Goal: Share content

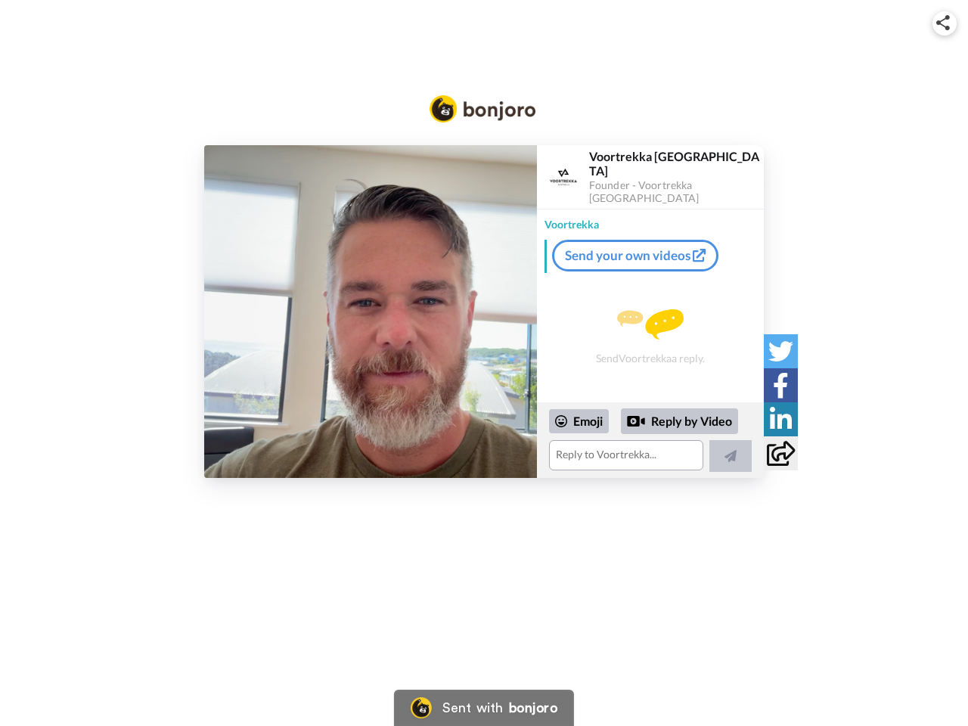
click at [944, 23] on img at bounding box center [943, 22] width 14 height 15
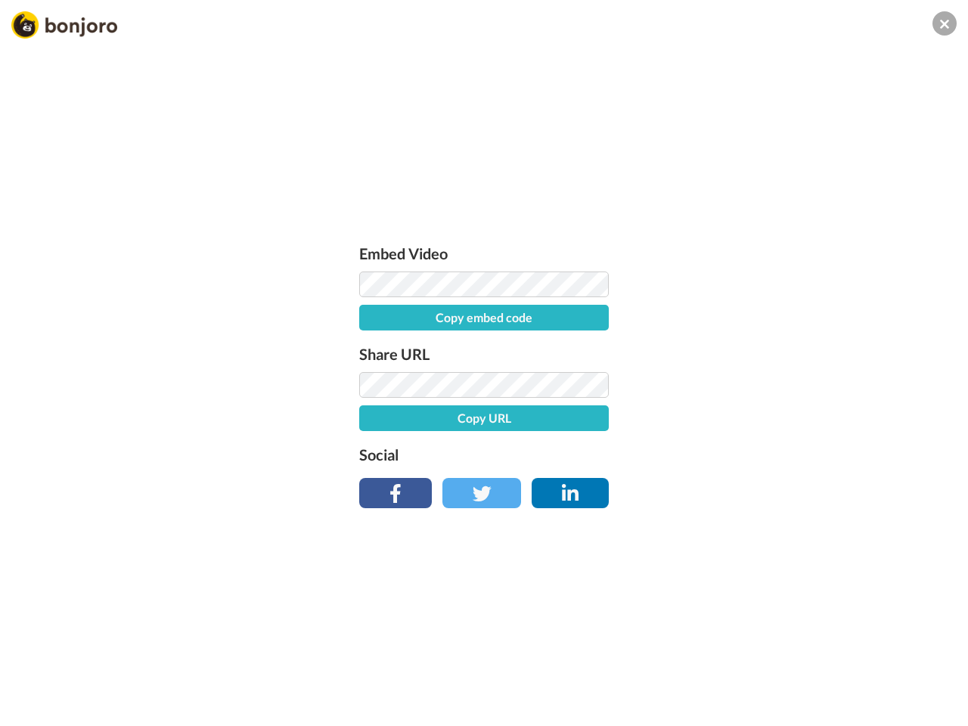
click at [370, 311] on button "Copy embed code" at bounding box center [483, 318] width 249 height 26
click at [650, 440] on div "Embed Video Embed code copied! Share URL Copy URL Social" at bounding box center [484, 445] width 968 height 726
click at [579, 421] on button "Copy URL" at bounding box center [483, 418] width 249 height 26
click at [680, 421] on div "Embed Video Embed code copied! Share URL URL copied! Social" at bounding box center [484, 445] width 968 height 726
click at [730, 456] on div "Embed Video Embed code copied! Share URL URL copied! Social" at bounding box center [484, 445] width 968 height 726
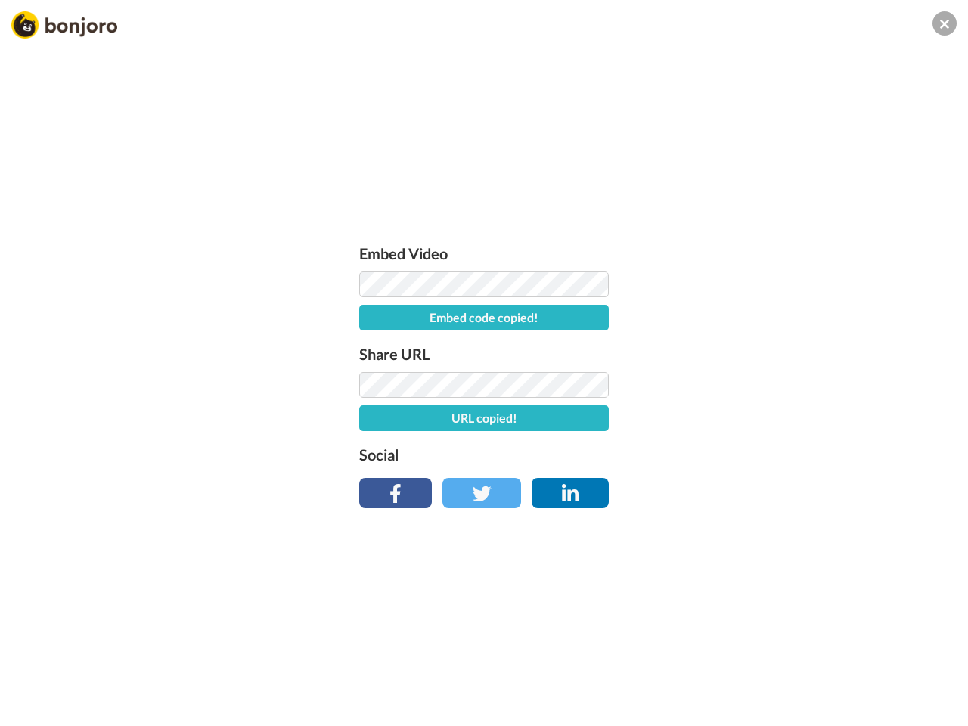
click at [780, 351] on div "Embed Video Embed code copied! Share URL URL copied! Social" at bounding box center [484, 445] width 968 height 726
click at [780, 385] on div "Embed Video Embed code copied! Share URL URL copied! Social" at bounding box center [484, 445] width 968 height 726
click at [780, 419] on div "Embed Video Embed code copied! Share URL URL copied! Social" at bounding box center [484, 445] width 968 height 726
click at [780, 453] on div "Embed Video Embed code copied! Share URL URL copied! Social" at bounding box center [484, 445] width 968 height 726
